Goal: Task Accomplishment & Management: Complete application form

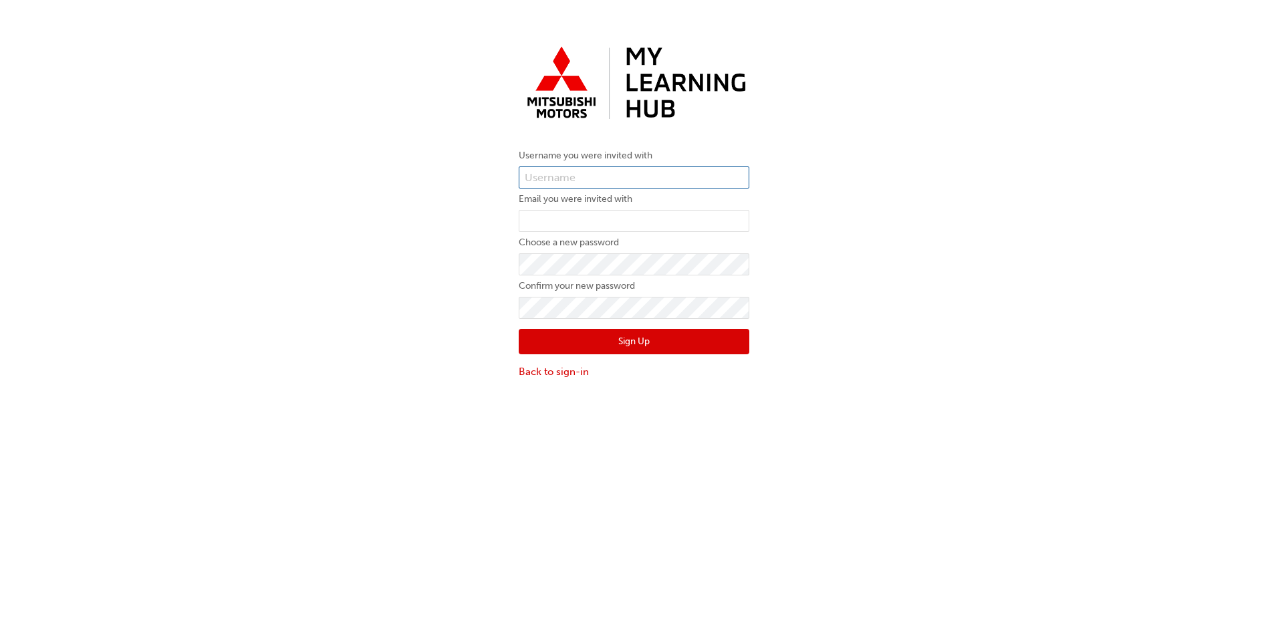
click at [596, 175] on input "text" at bounding box center [634, 177] width 231 height 23
click at [605, 172] on input "text" at bounding box center [634, 177] width 231 height 23
drag, startPoint x: 605, startPoint y: 172, endPoint x: 559, endPoint y: 181, distance: 46.8
click at [559, 181] on input "text" at bounding box center [634, 177] width 231 height 23
paste input "0005985340"
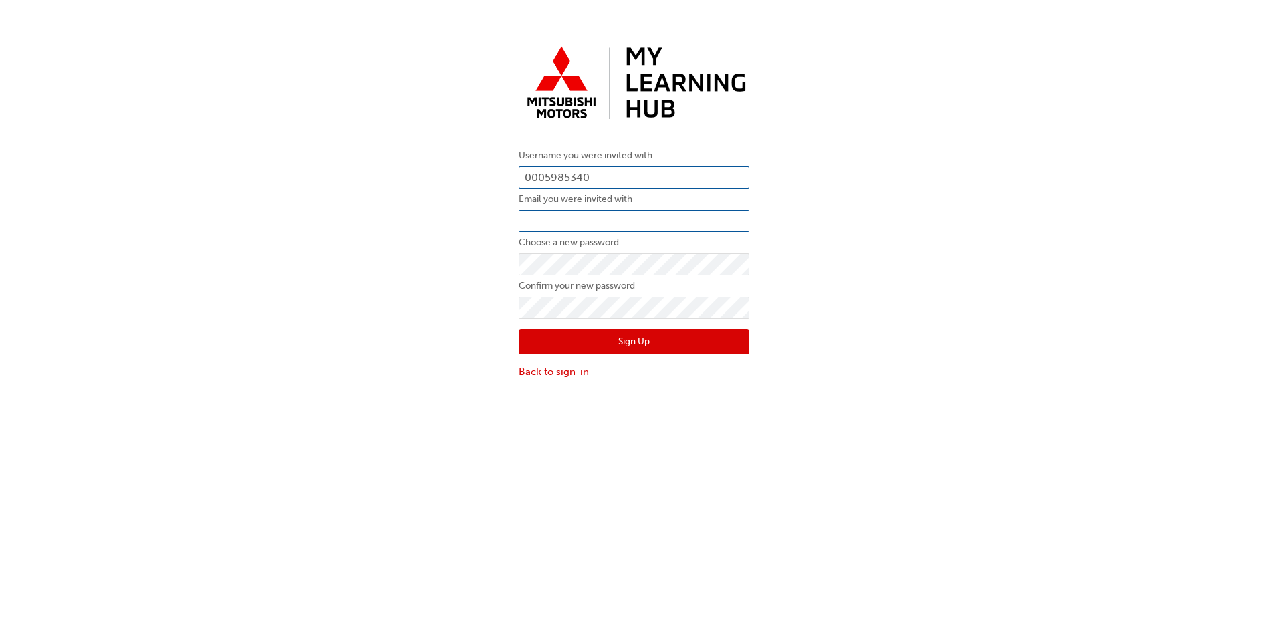
type input "0005985340"
click at [614, 222] on input "email" at bounding box center [634, 221] width 231 height 23
type input "nissanworkshop@lennock.com.au"
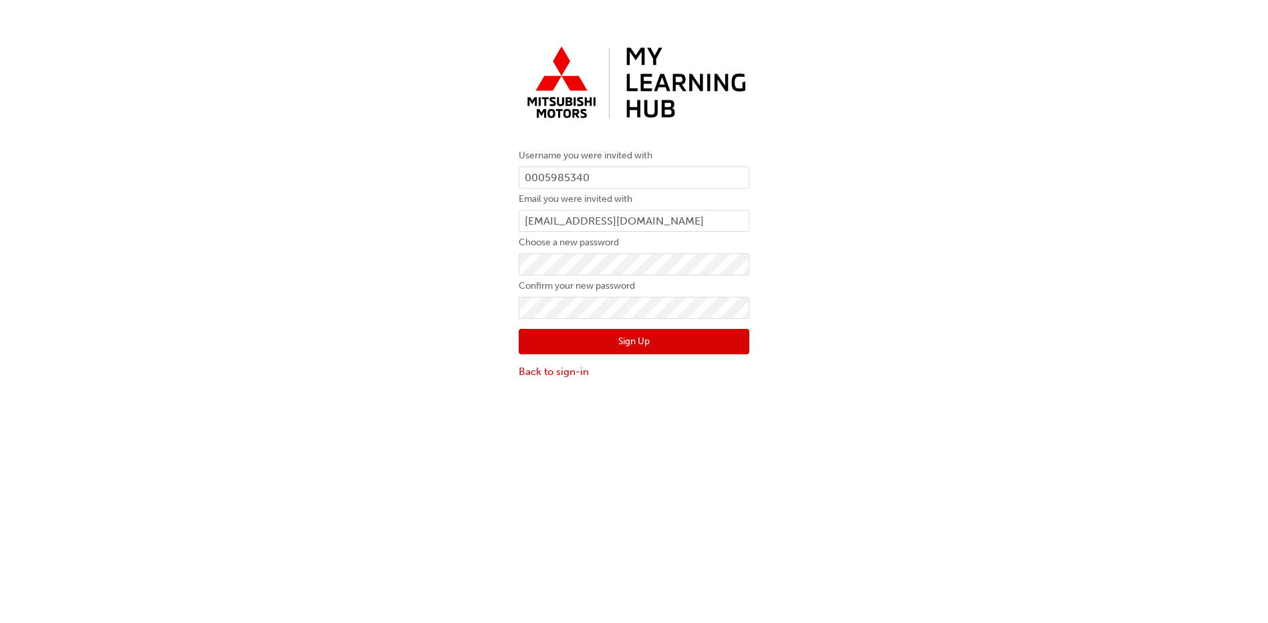
click at [637, 342] on button "Sign Up" at bounding box center [634, 341] width 231 height 25
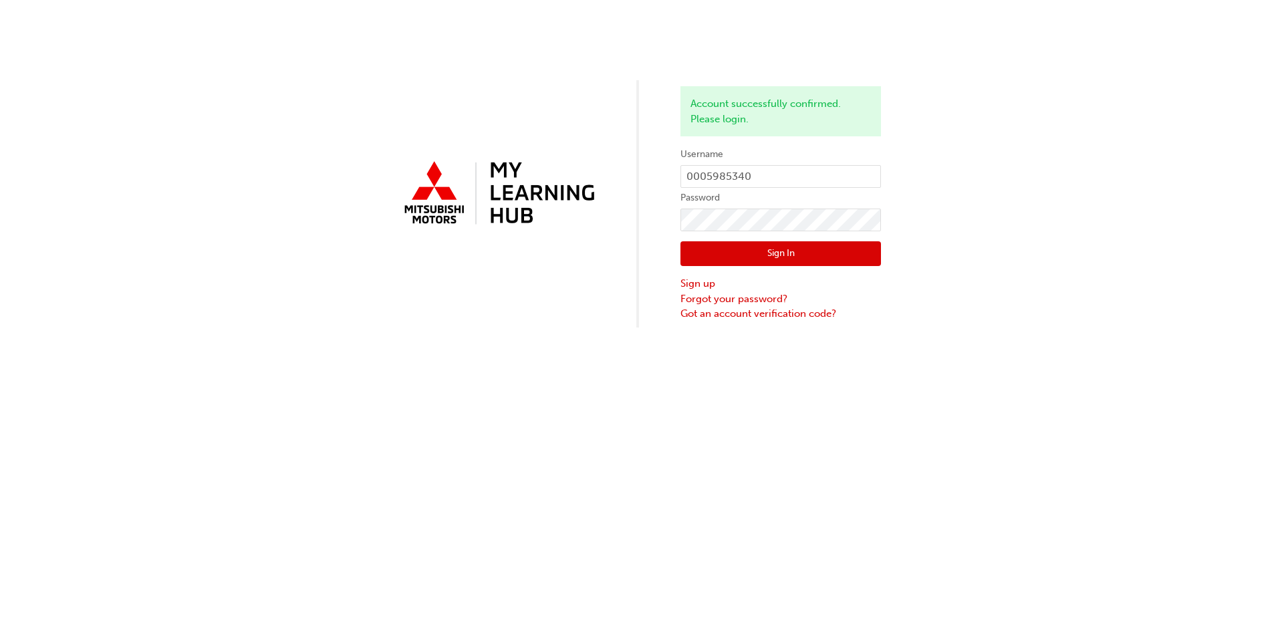
click at [796, 249] on button "Sign In" at bounding box center [781, 253] width 201 height 25
